Goal: Use online tool/utility: Utilize a website feature to perform a specific function

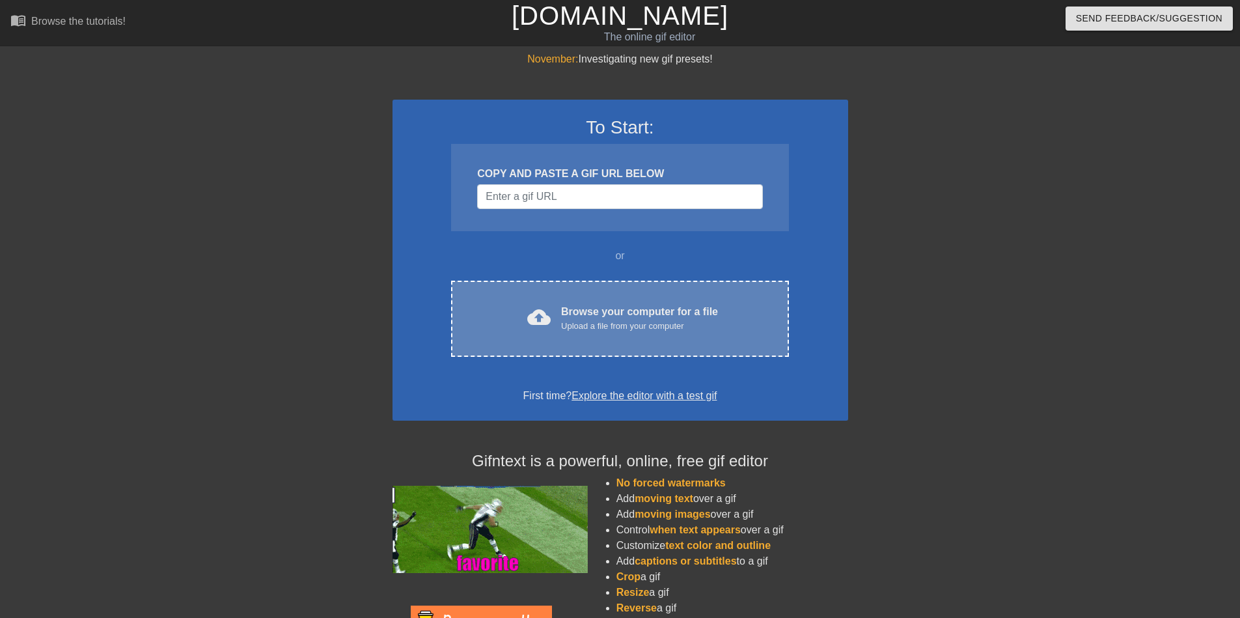
click at [690, 329] on div "Upload a file from your computer" at bounding box center [639, 326] width 157 height 13
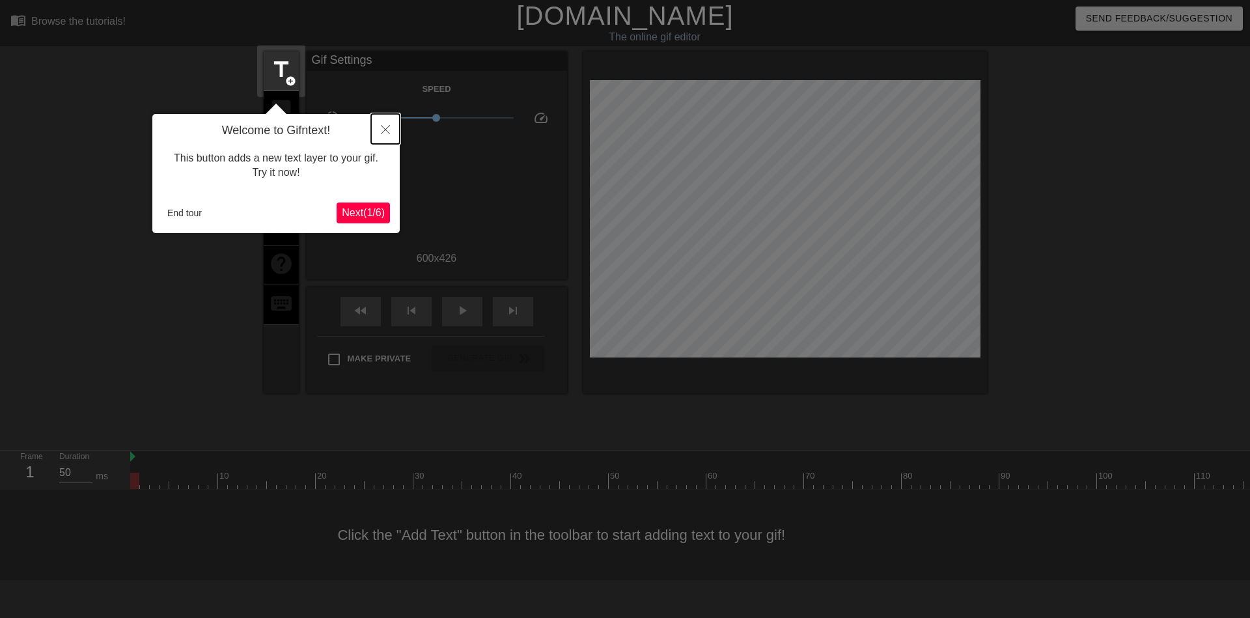
click at [385, 133] on icon "Close" at bounding box center [385, 129] width 9 height 9
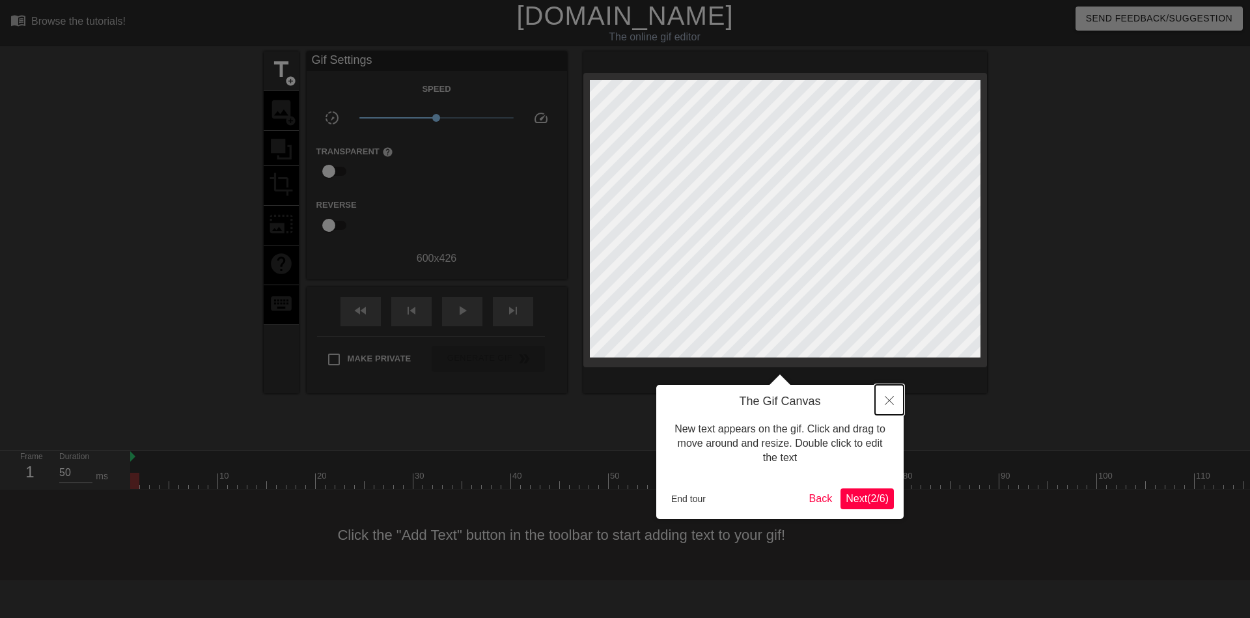
click at [889, 402] on icon "Close" at bounding box center [889, 400] width 9 height 9
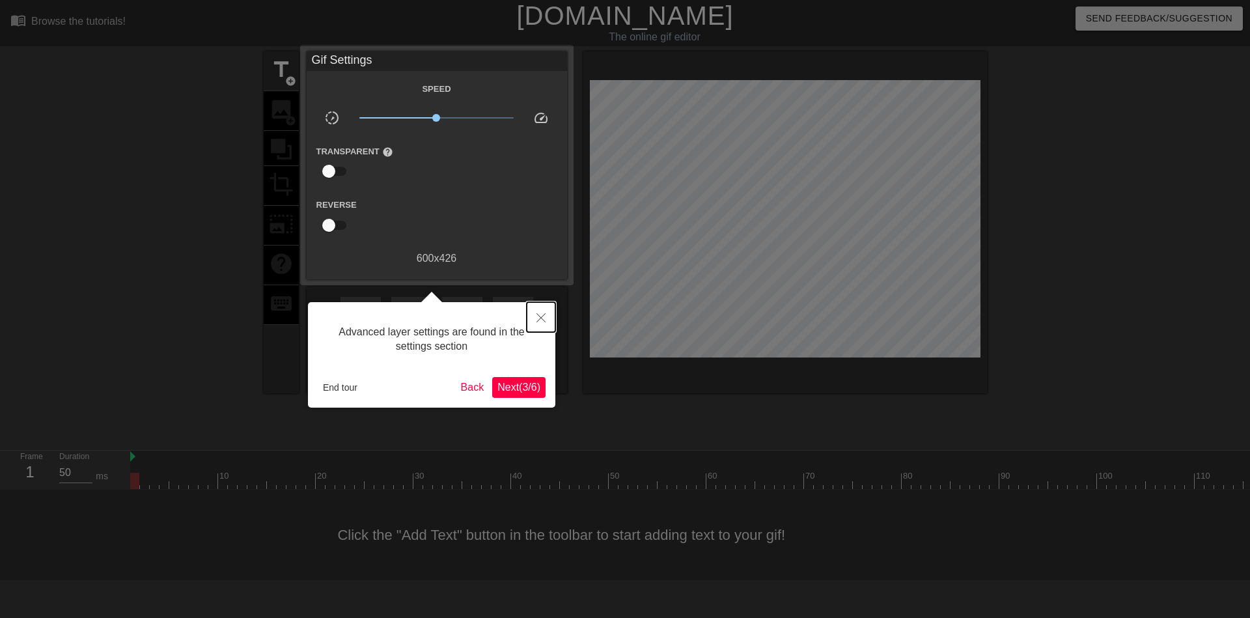
click at [543, 315] on icon "Close" at bounding box center [540, 317] width 9 height 9
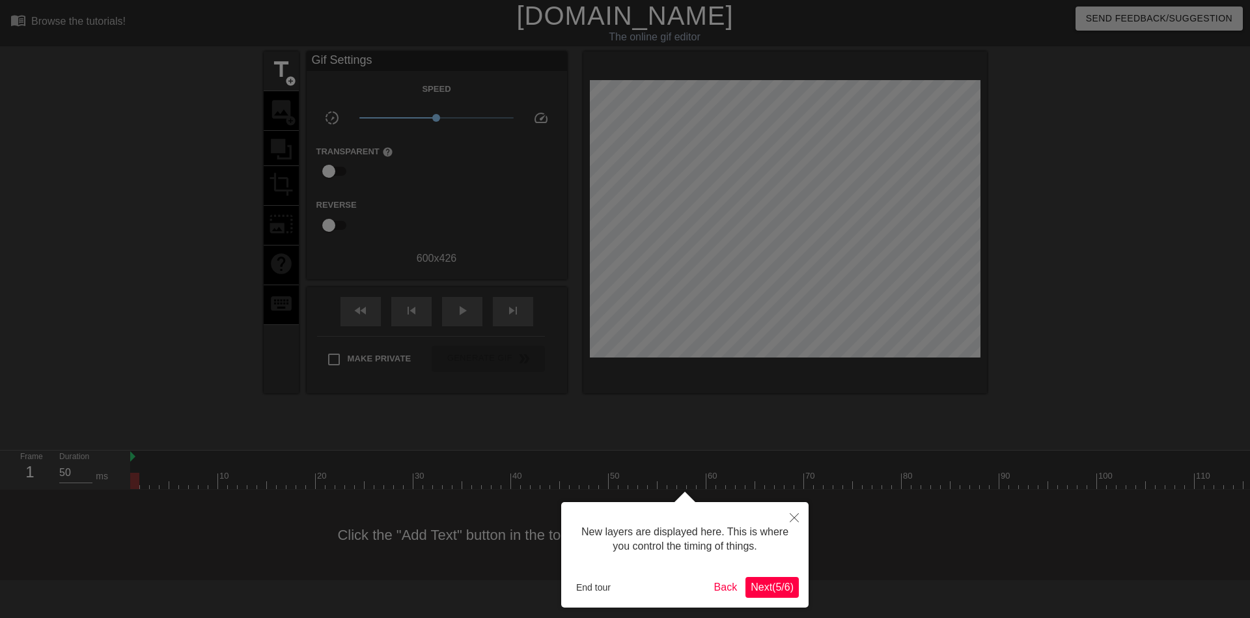
scroll to position [11, 0]
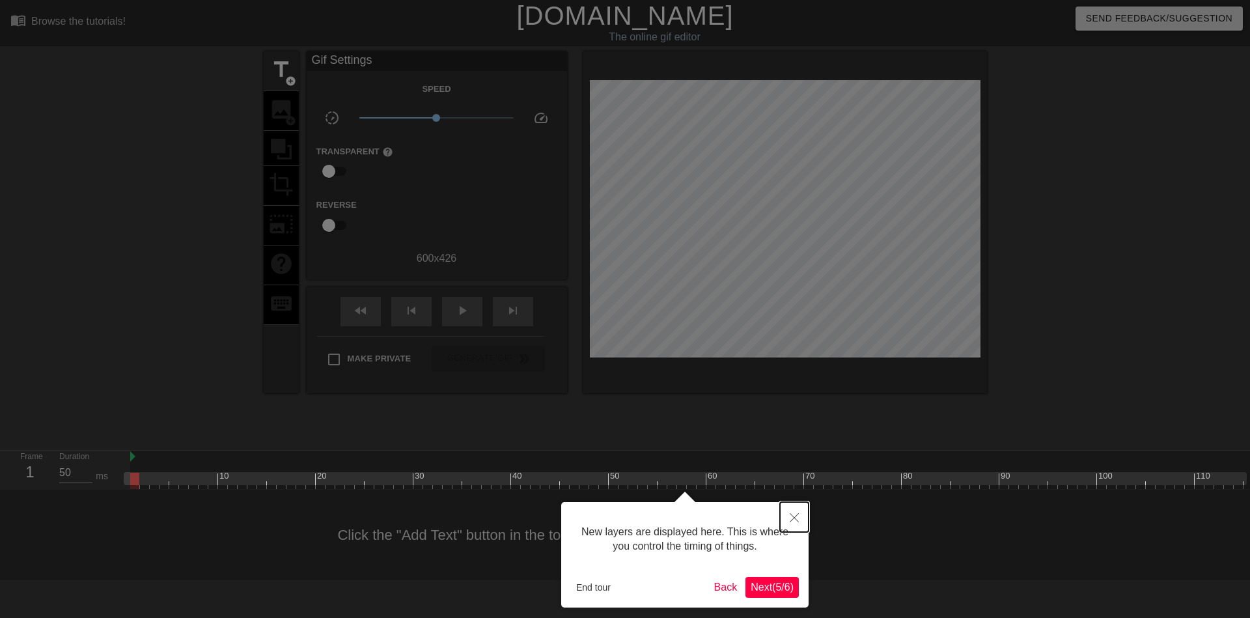
click at [805, 521] on button "Close" at bounding box center [794, 517] width 29 height 30
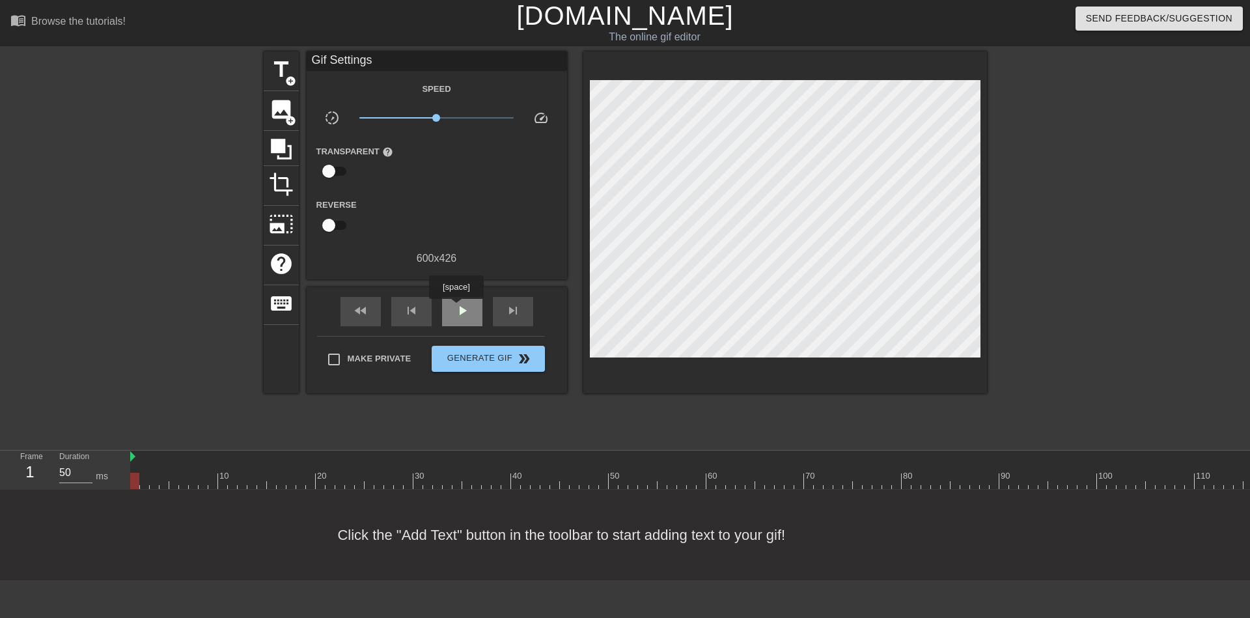
click at [456, 308] on span "play_arrow" at bounding box center [462, 311] width 16 height 16
click at [456, 308] on span "pause" at bounding box center [462, 311] width 16 height 16
click at [456, 308] on span "play_arrow" at bounding box center [462, 311] width 16 height 16
click at [456, 308] on span "pause" at bounding box center [462, 311] width 16 height 16
click at [456, 308] on span "play_arrow" at bounding box center [462, 311] width 16 height 16
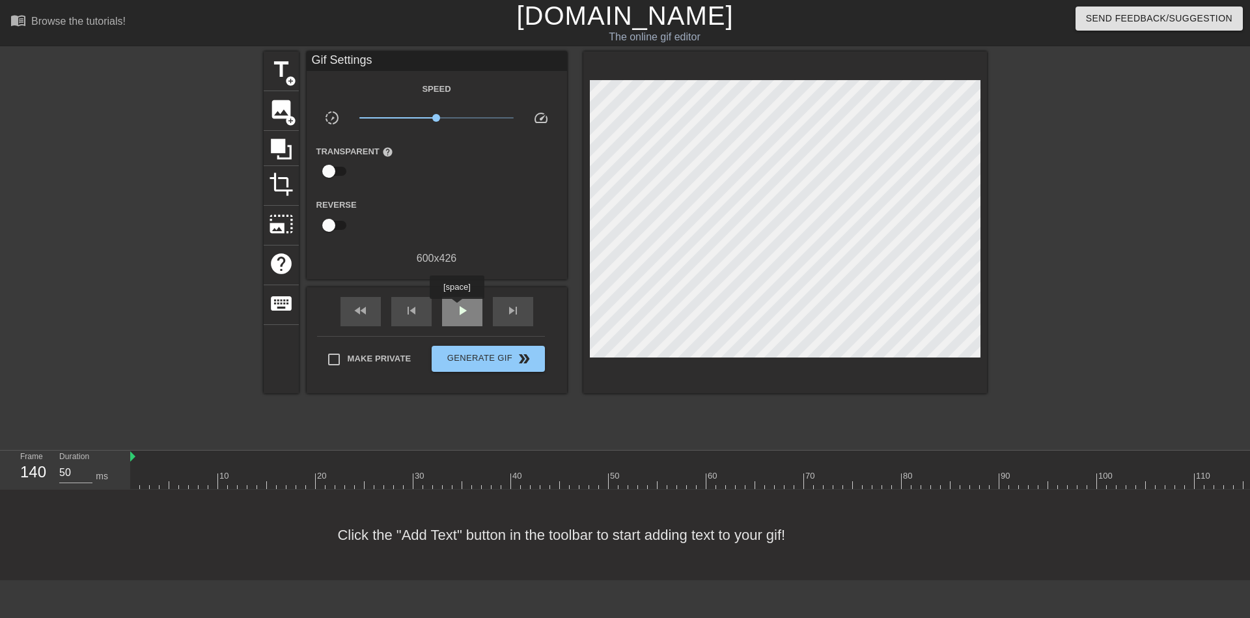
click at [456, 308] on span "play_arrow" at bounding box center [462, 311] width 16 height 16
click at [378, 315] on div "fast_rewind" at bounding box center [360, 311] width 40 height 29
click at [283, 67] on span "title" at bounding box center [281, 69] width 25 height 25
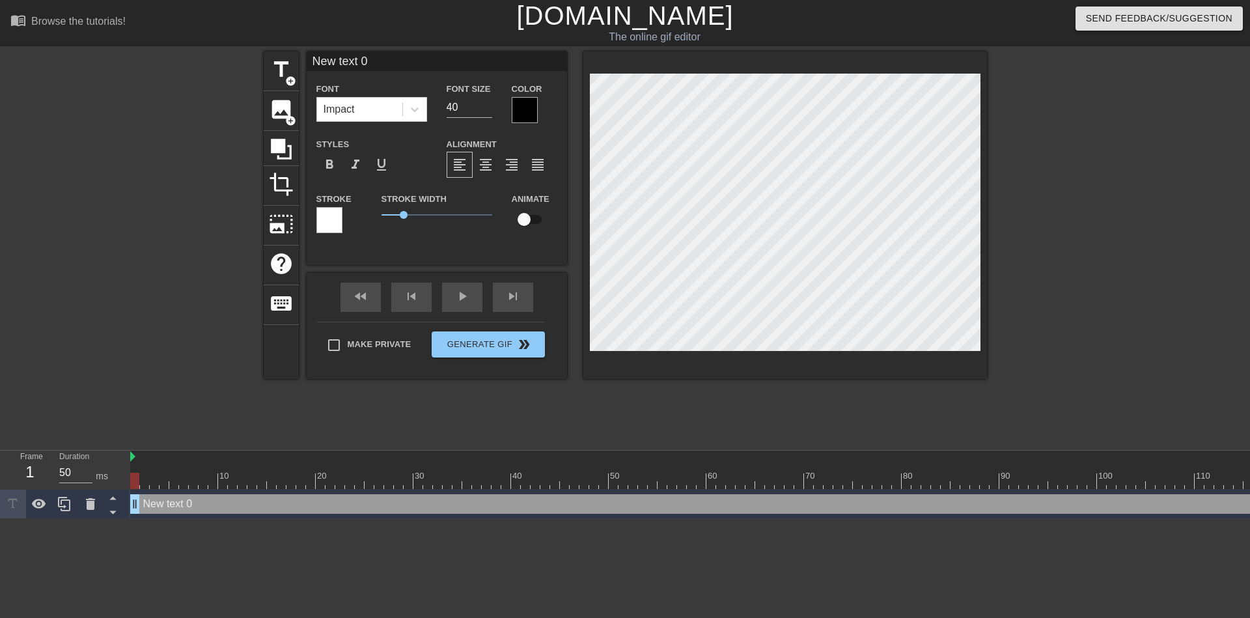
scroll to position [2, 2]
click at [414, 107] on icon at bounding box center [414, 109] width 13 height 13
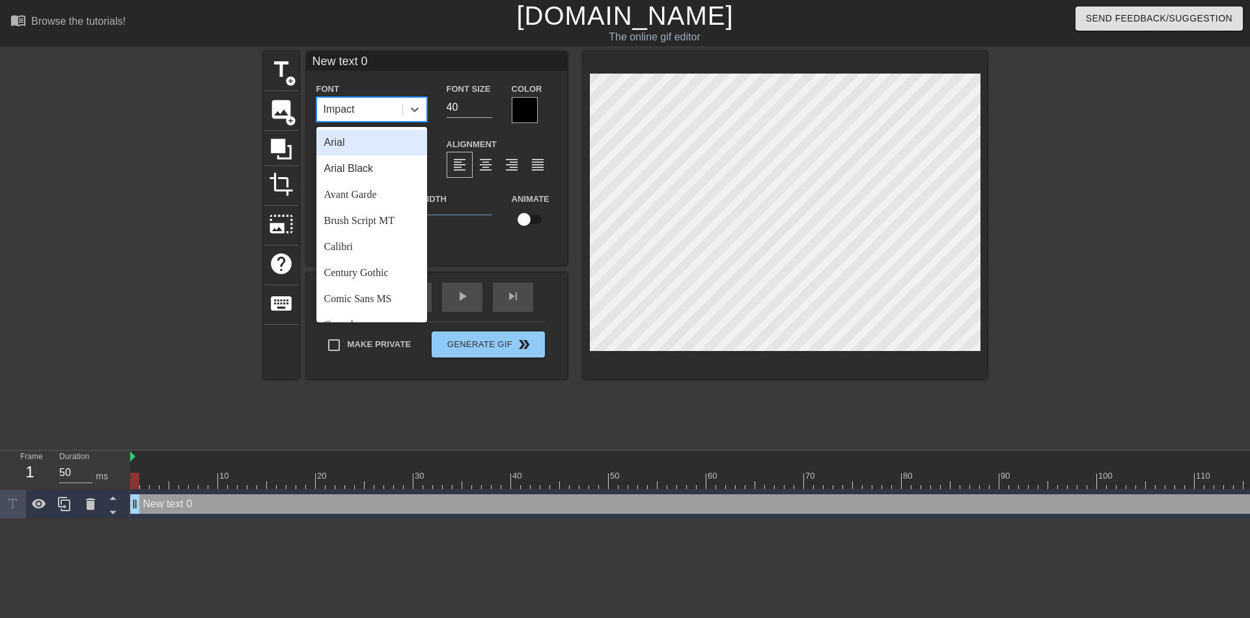
click at [545, 117] on div "Color" at bounding box center [535, 102] width 46 height 42
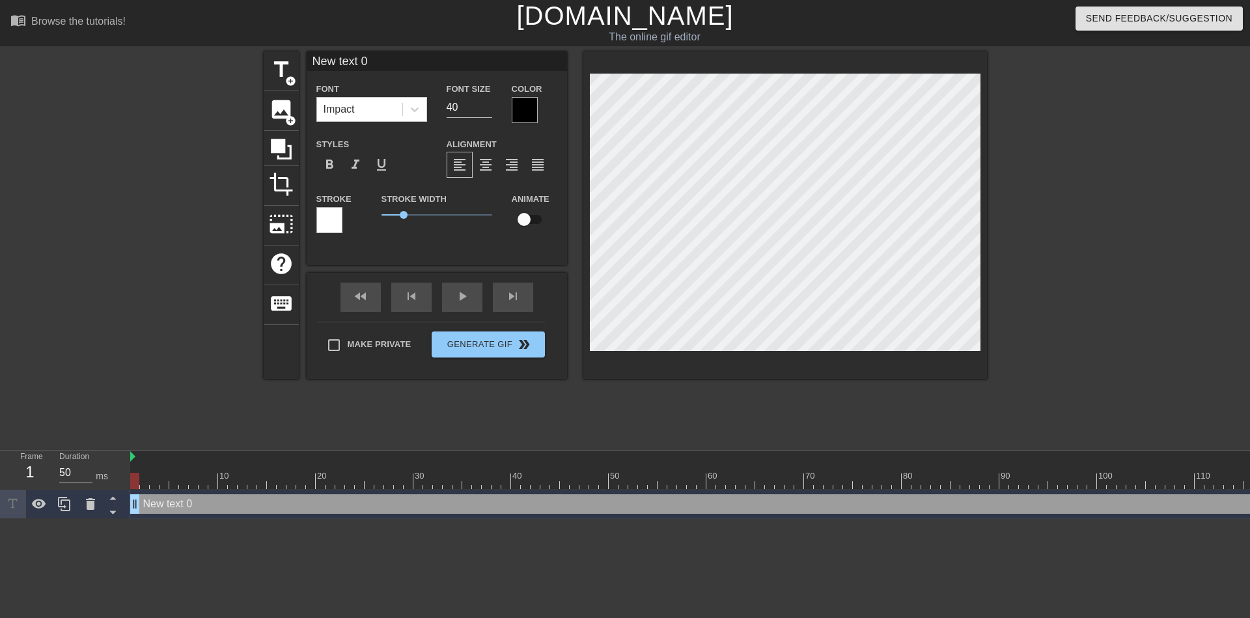
click at [529, 113] on div at bounding box center [525, 110] width 26 height 26
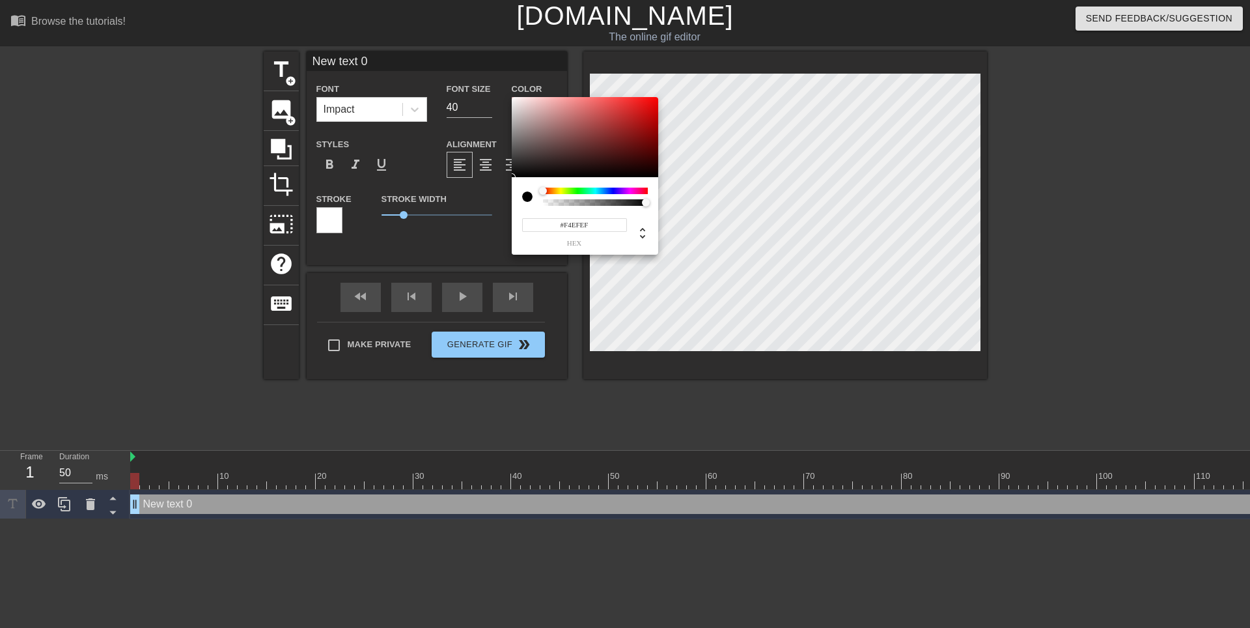
type input "#FFFFFF"
drag, startPoint x: 516, startPoint y: 105, endPoint x: 506, endPoint y: 88, distance: 20.4
click at [506, 88] on div "#FFFFFF hex" at bounding box center [625, 314] width 1250 height 628
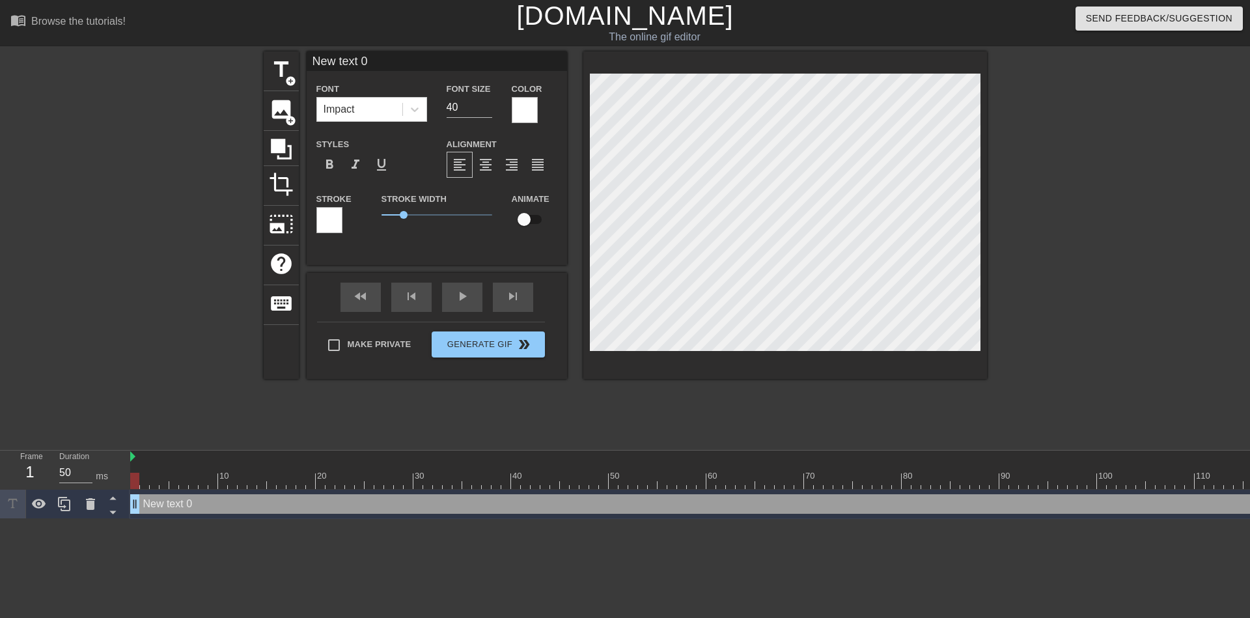
click at [329, 218] on div at bounding box center [329, 220] width 26 height 26
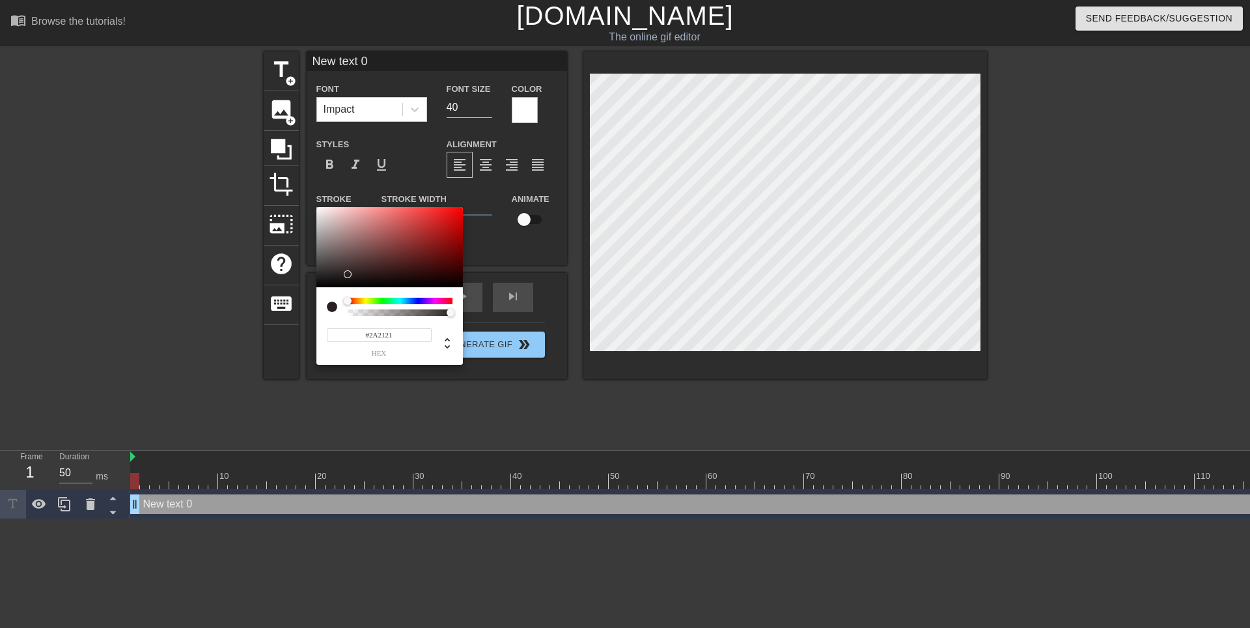
type input "#000000"
drag, startPoint x: 340, startPoint y: 282, endPoint x: 291, endPoint y: 316, distance: 59.4
click at [291, 316] on div "#000000 hex" at bounding box center [625, 314] width 1250 height 628
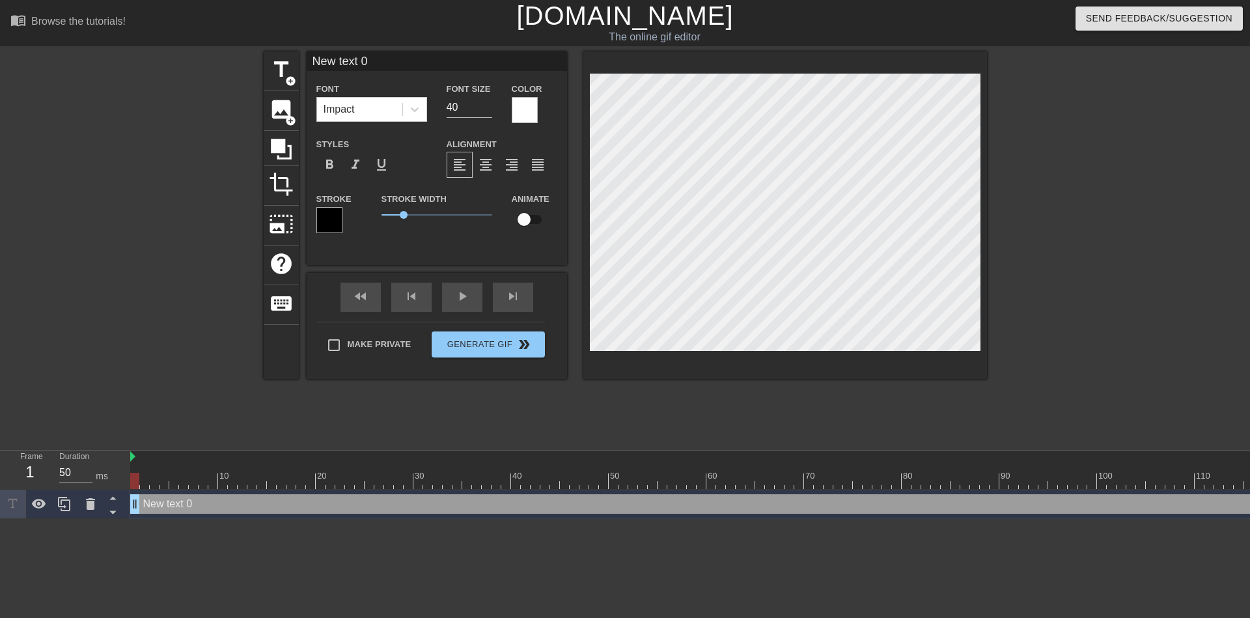
scroll to position [1, 3]
drag, startPoint x: 792, startPoint y: 215, endPoint x: 558, endPoint y: 214, distance: 233.7
click at [558, 214] on div "title add_circle image add_circle crop photo_size_select_large help keyboard Ne…" at bounding box center [625, 214] width 723 height 327
type input "S"
type textarea "S"
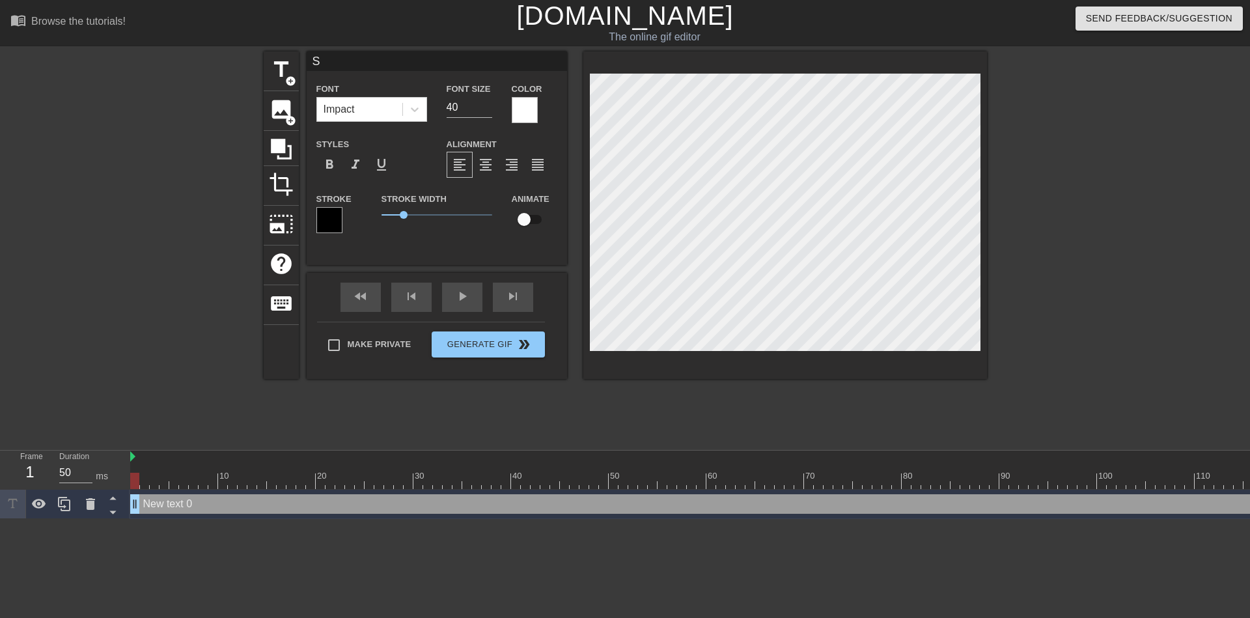
scroll to position [1, 1]
type input "Sa"
type textarea "Sa"
type input "Say"
type textarea "Say"
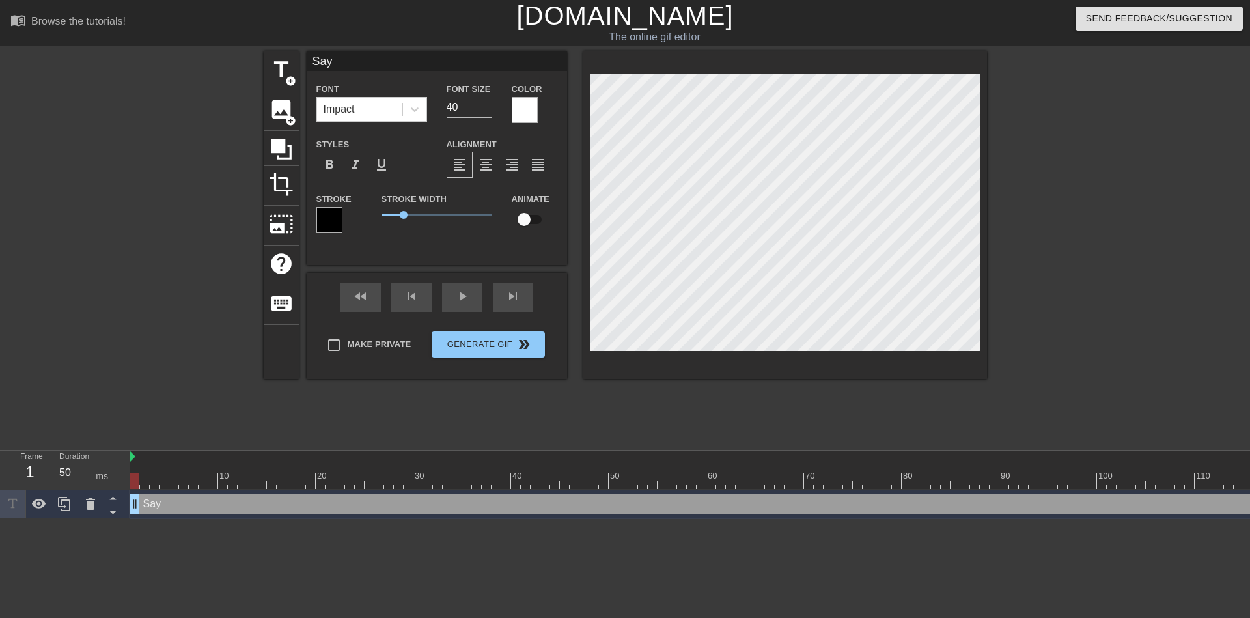
type input "[PERSON_NAME]"
type textarea "[PERSON_NAME]"
type input "[PERSON_NAME]"
type textarea "[PERSON_NAME]"
type input "[PERSON_NAME]"
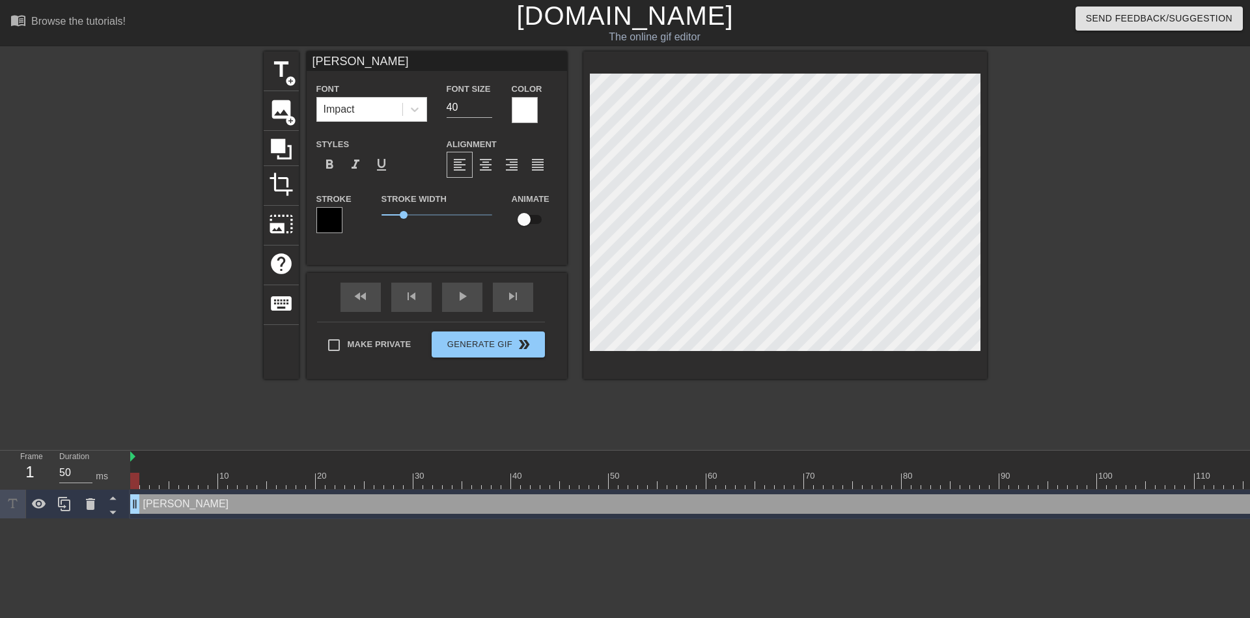
type textarea "[PERSON_NAME]"
type input "Saya Vs"
type textarea "Saya Vs"
type input "Saya Vs"
type textarea "Saya Vs"
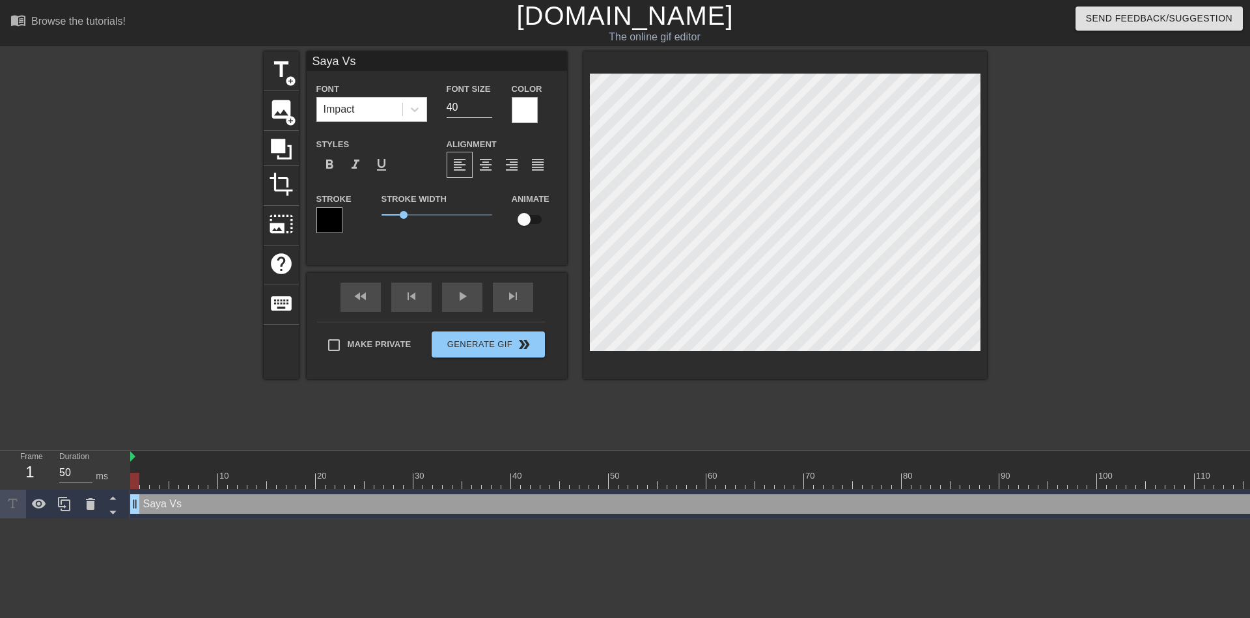
type input "Saya Vs L"
type textarea "Saya Vs L"
type input "Saya Vs La"
type textarea "Saya Vs La"
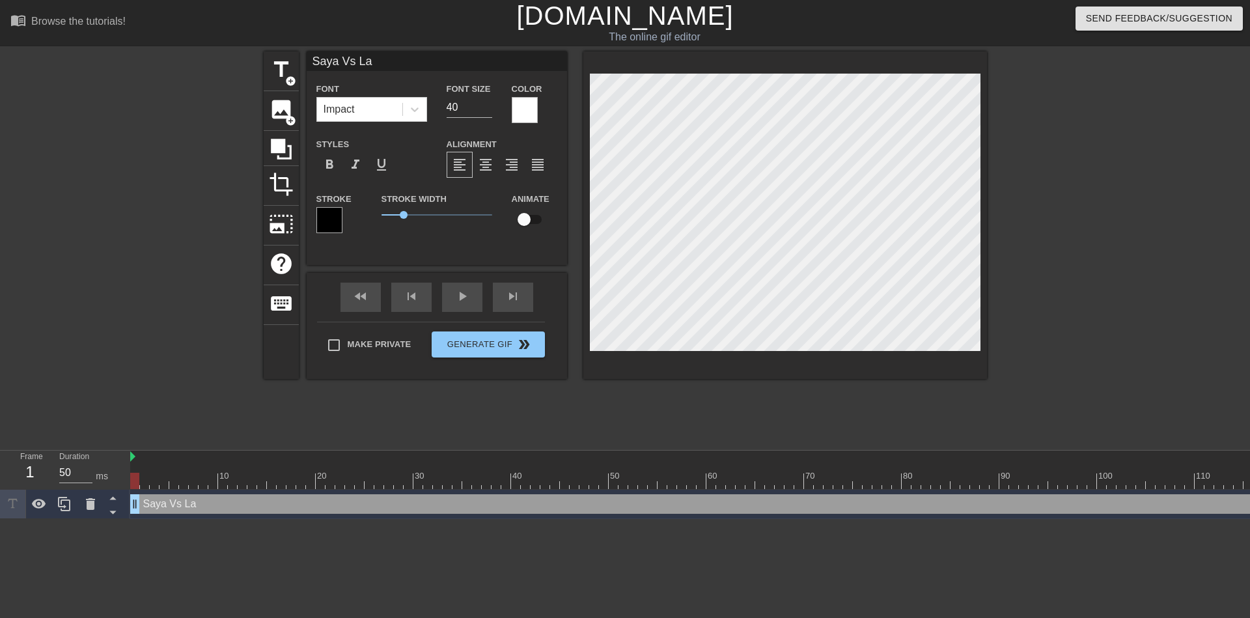
type input "Saya Vs Lai"
type textarea "Saya Vs Lai"
type input "Saya Vs Lain"
type textarea "Saya Vs Lain"
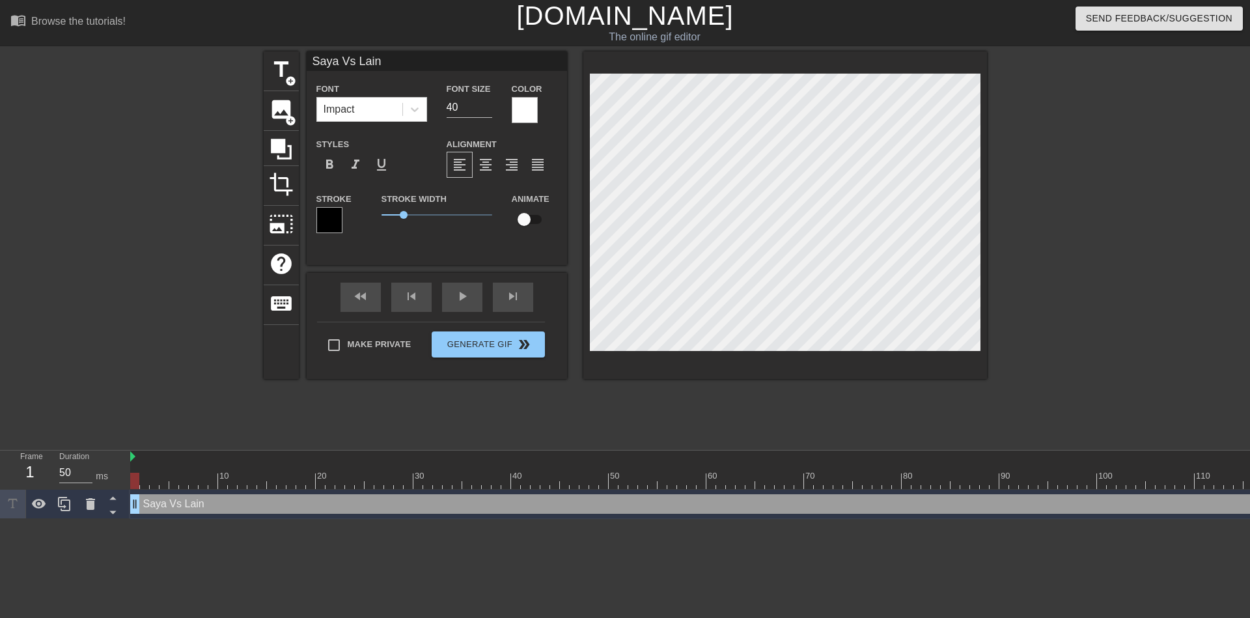
click at [1067, 243] on div at bounding box center [1099, 246] width 195 height 391
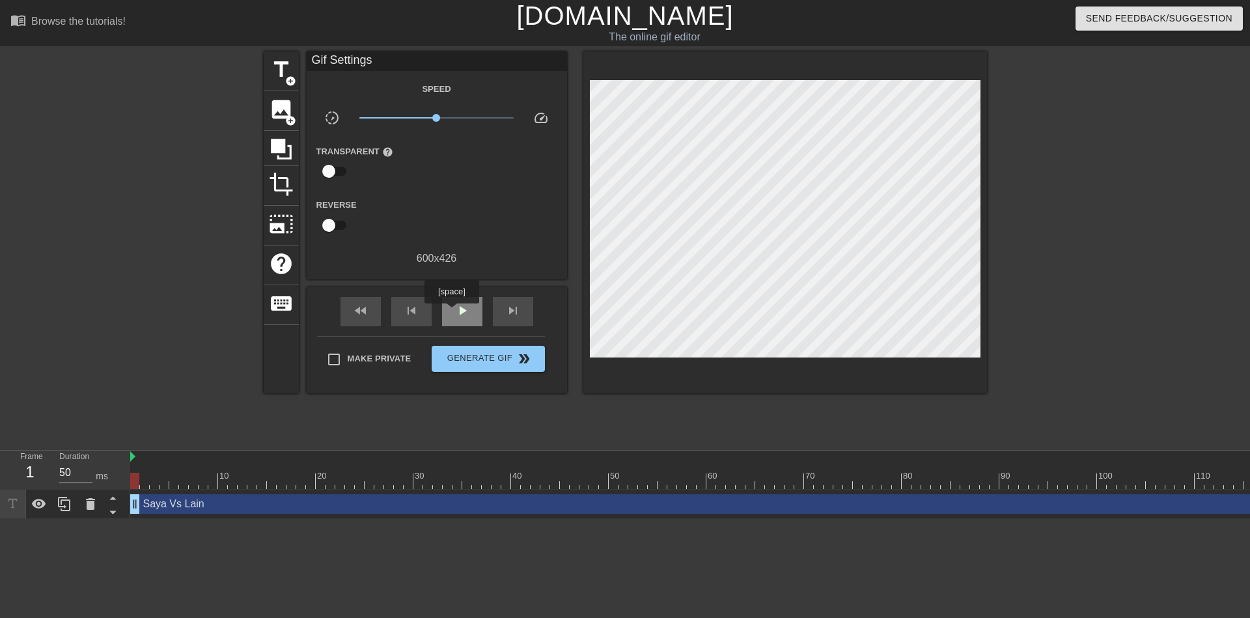
click at [451, 312] on div "play_arrow" at bounding box center [462, 311] width 40 height 29
click at [452, 312] on div "pause" at bounding box center [462, 311] width 40 height 29
click at [452, 312] on div "play_arrow" at bounding box center [462, 311] width 40 height 29
click at [452, 312] on div "pause" at bounding box center [462, 311] width 40 height 29
click at [500, 422] on div "title add_circle image add_circle crop photo_size_select_large help keyboard Gi…" at bounding box center [625, 246] width 723 height 391
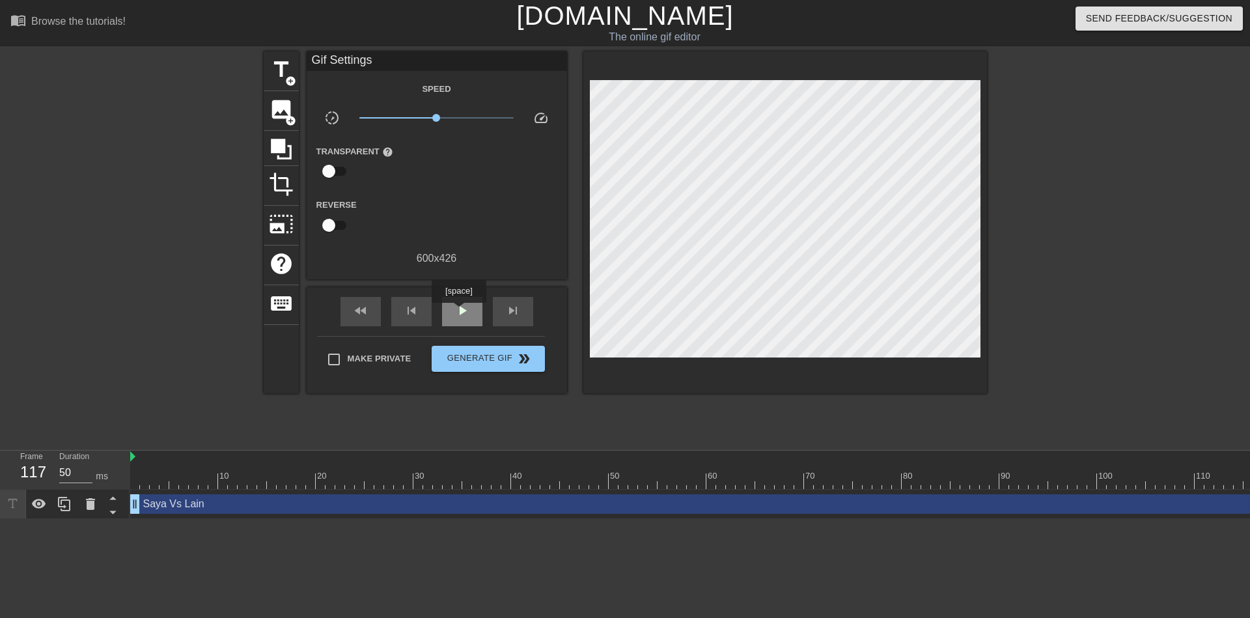
click at [458, 312] on span "play_arrow" at bounding box center [462, 311] width 16 height 16
click at [458, 312] on span "pause" at bounding box center [462, 311] width 16 height 16
click at [458, 312] on span "play_arrow" at bounding box center [462, 311] width 16 height 16
click at [458, 312] on span "pause" at bounding box center [462, 311] width 16 height 16
click at [458, 312] on span "play_arrow" at bounding box center [462, 311] width 16 height 16
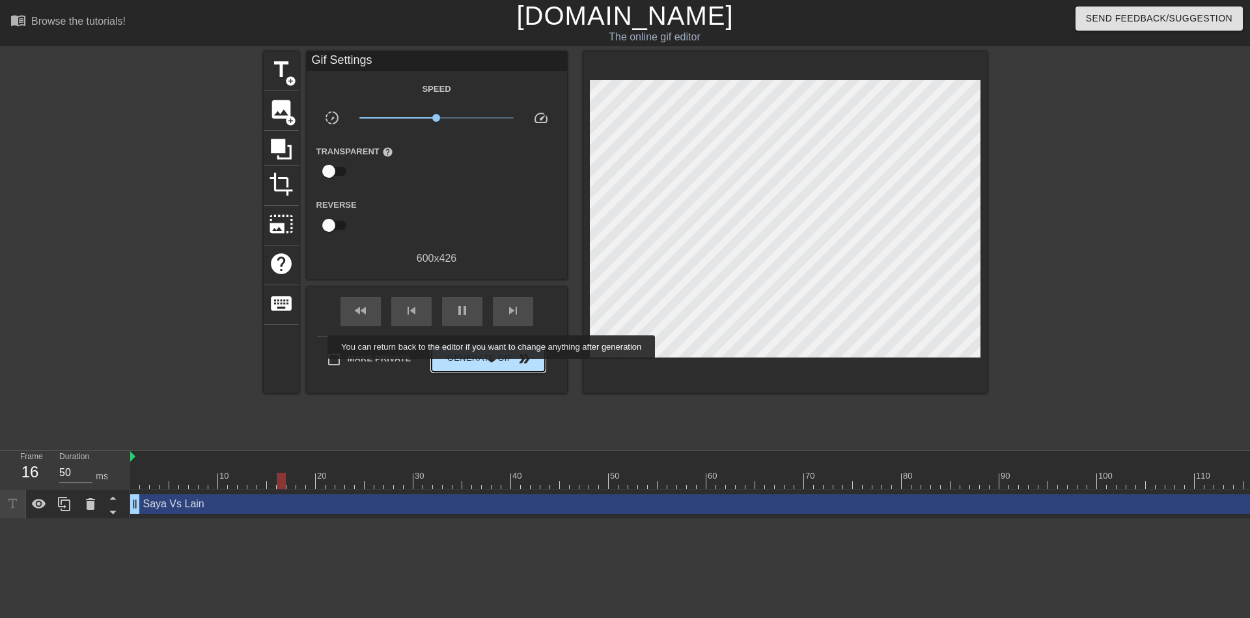
click at [493, 368] on button "Generate Gif double_arrow" at bounding box center [488, 359] width 113 height 26
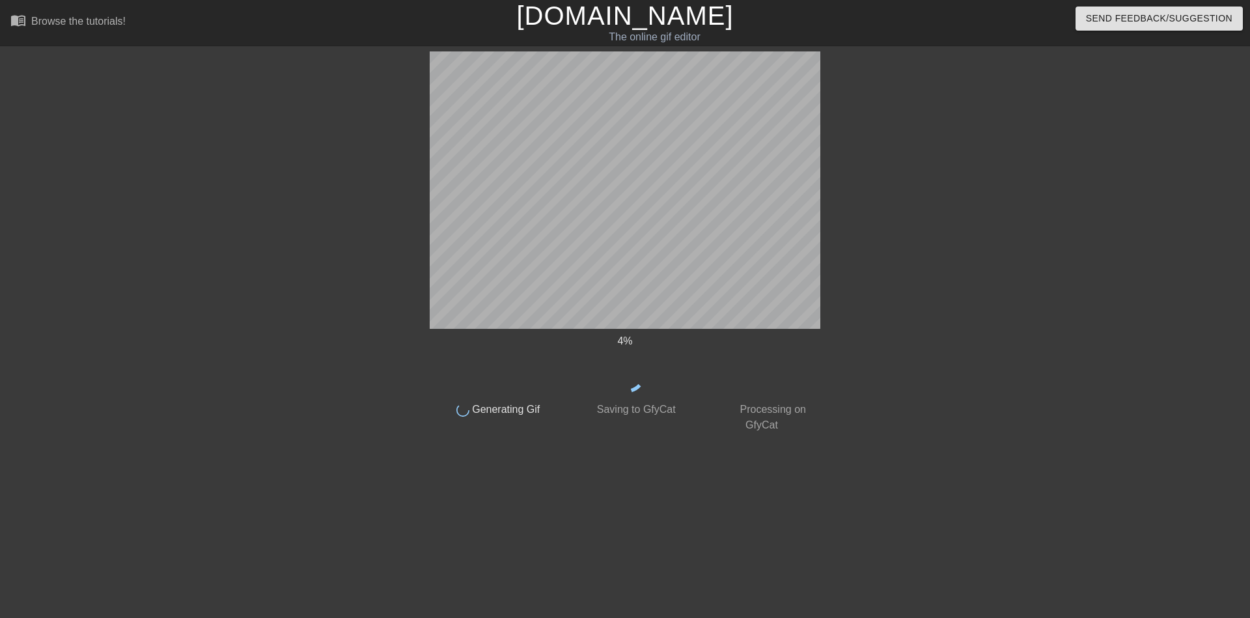
click at [1075, 171] on div "4 % done Generating Gif done Saving to GfyCat done Processing on GfyCat title a…" at bounding box center [625, 246] width 1250 height 391
drag, startPoint x: 1102, startPoint y: 202, endPoint x: 1176, endPoint y: 1, distance: 213.6
click at [1102, 202] on div "17 % done Generating Gif done Saving to GfyCat done Processing on GfyCat title …" at bounding box center [625, 246] width 1250 height 391
click at [994, 184] on div at bounding box center [933, 246] width 195 height 391
click at [884, 168] on div at bounding box center [933, 246] width 195 height 391
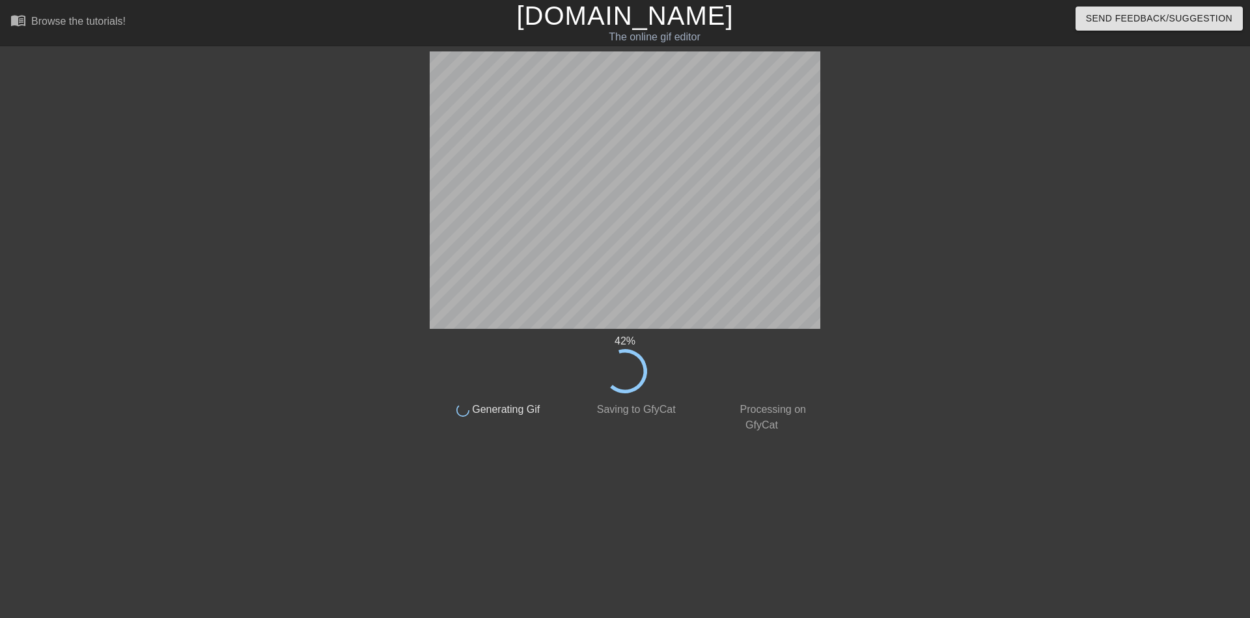
click at [993, 265] on div at bounding box center [933, 246] width 195 height 391
click at [856, 348] on div at bounding box center [933, 246] width 195 height 391
click at [544, 356] on div "72 %" at bounding box center [625, 363] width 391 height 60
click at [542, 352] on div "80 %" at bounding box center [625, 363] width 391 height 60
click at [527, 350] on div "89 %" at bounding box center [625, 363] width 391 height 60
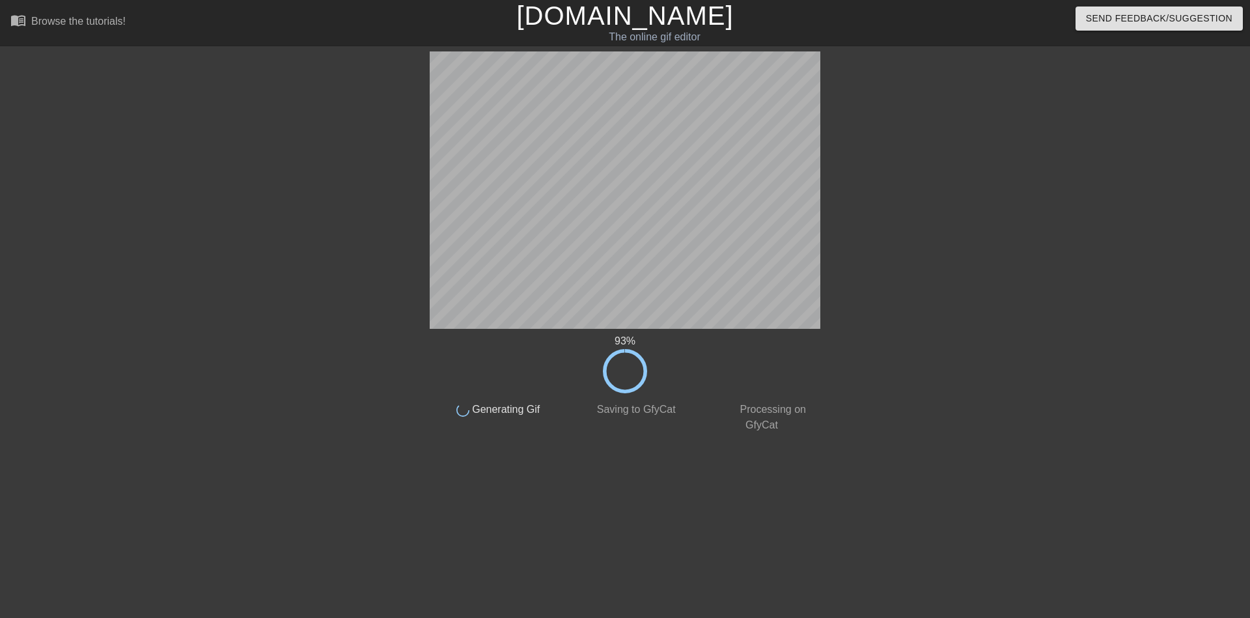
click at [527, 359] on div "93 %" at bounding box center [625, 363] width 391 height 60
click at [783, 370] on div "96 %" at bounding box center [625, 363] width 391 height 60
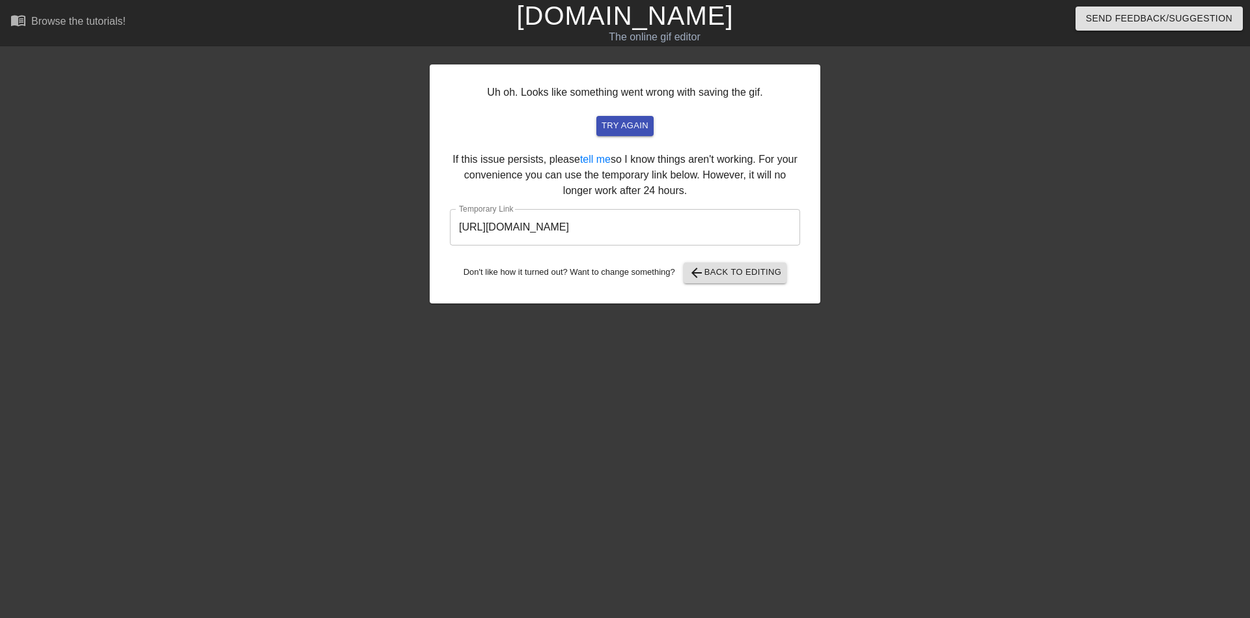
click at [637, 223] on input "[URL][DOMAIN_NAME]" at bounding box center [625, 227] width 350 height 36
